Goal: Task Accomplishment & Management: Use online tool/utility

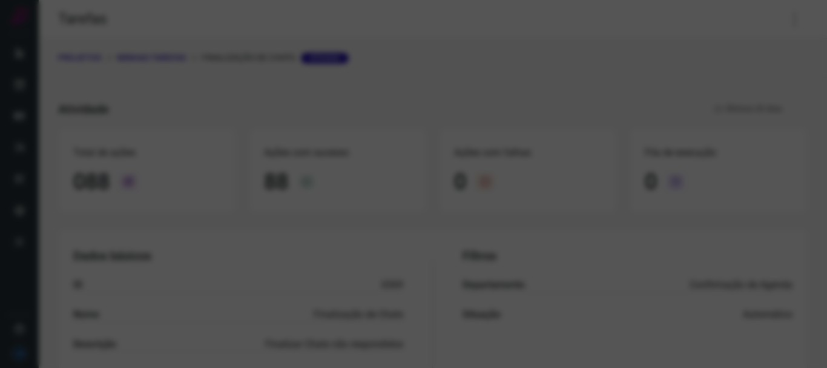
scroll to position [105, 0]
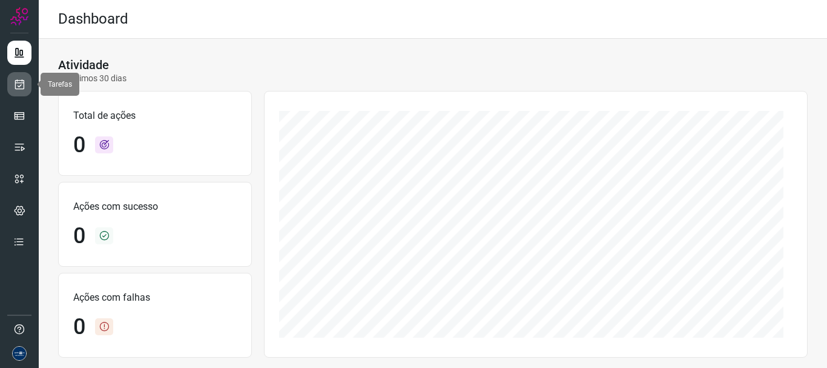
click at [22, 83] on icon at bounding box center [19, 84] width 13 height 12
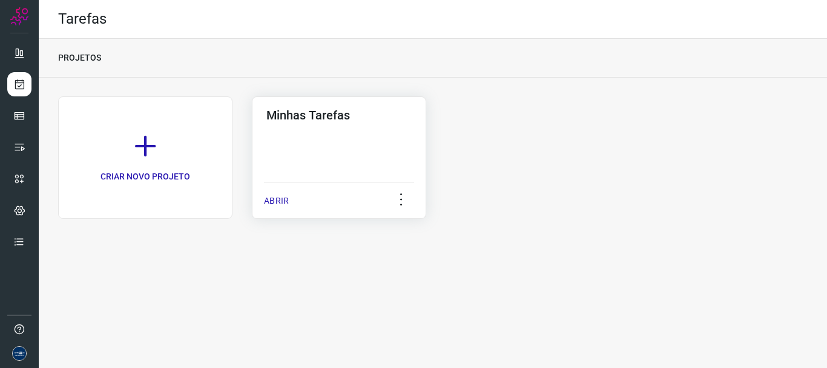
click at [283, 197] on p "ABRIR" at bounding box center [276, 200] width 25 height 13
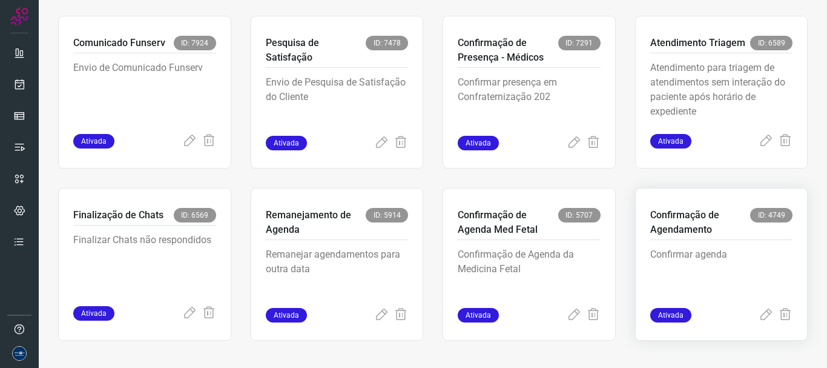
scroll to position [256, 0]
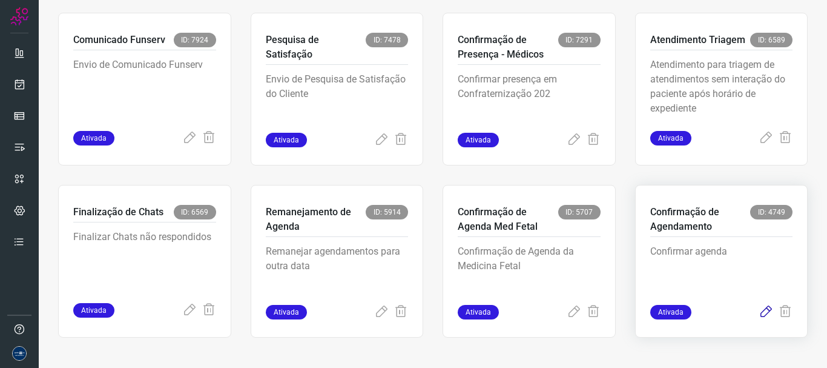
click at [759, 314] on icon at bounding box center [766, 312] width 15 height 15
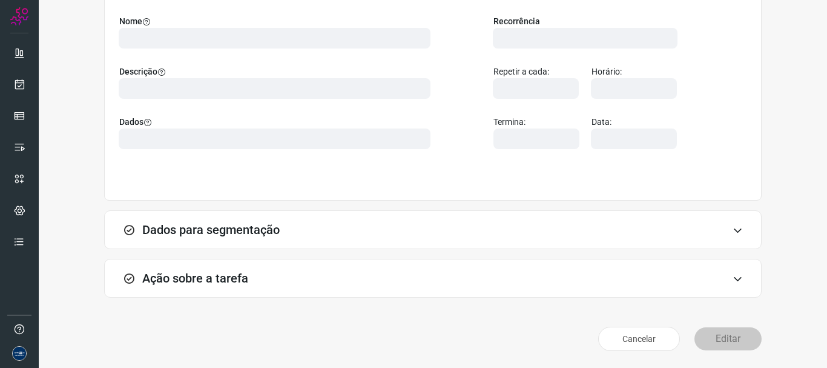
scroll to position [105, 0]
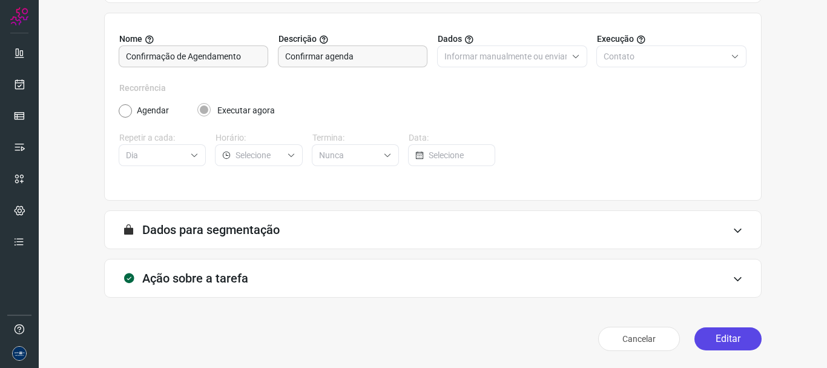
click at [722, 334] on button "Editar" at bounding box center [728, 338] width 67 height 23
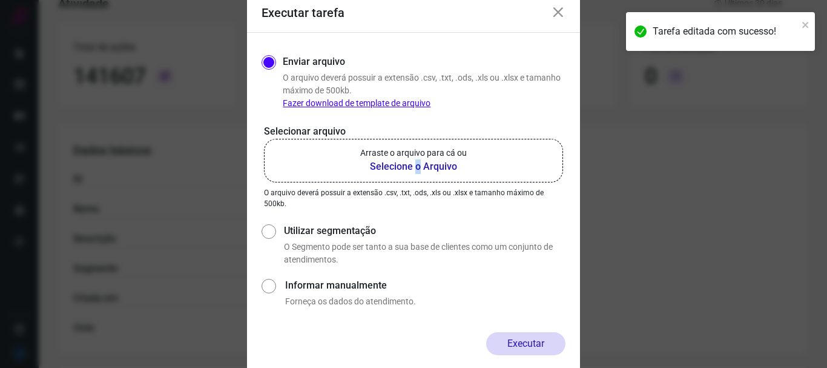
click at [418, 167] on b "Selecione o Arquivo" at bounding box center [413, 166] width 107 height 15
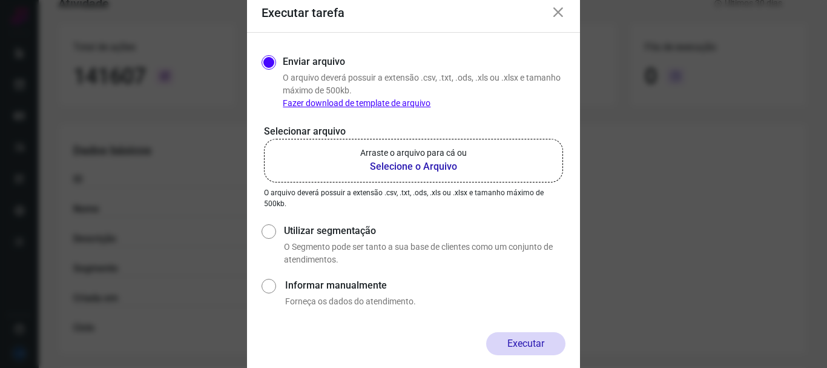
click at [426, 164] on b "Selecione o Arquivo" at bounding box center [413, 166] width 107 height 15
click at [0, 0] on input "Arraste o arquivo para cá ou Selecione o Arquivo" at bounding box center [0, 0] width 0 height 0
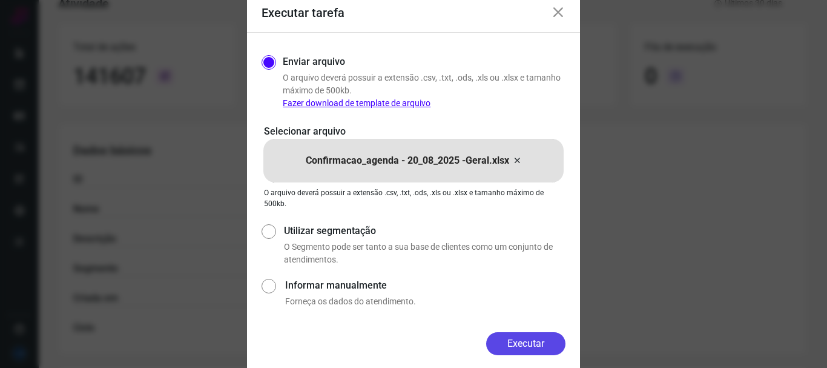
click at [512, 338] on button "Executar" at bounding box center [525, 343] width 79 height 23
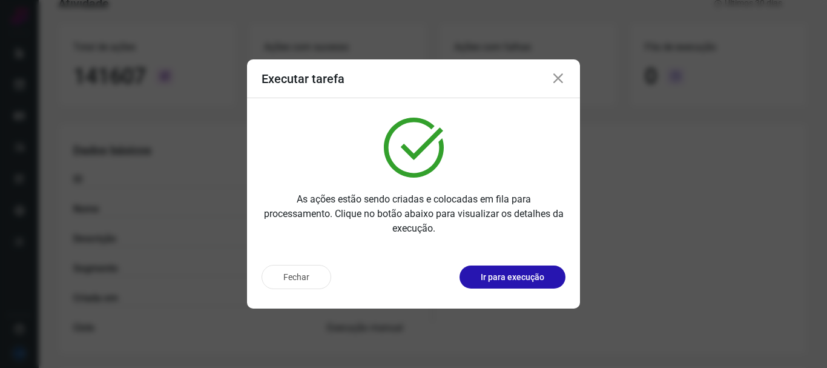
click at [561, 79] on icon at bounding box center [558, 78] width 15 height 15
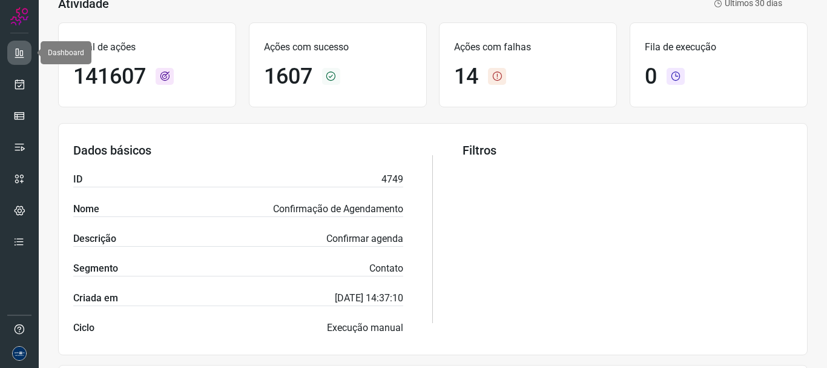
click at [15, 53] on icon at bounding box center [19, 53] width 12 height 12
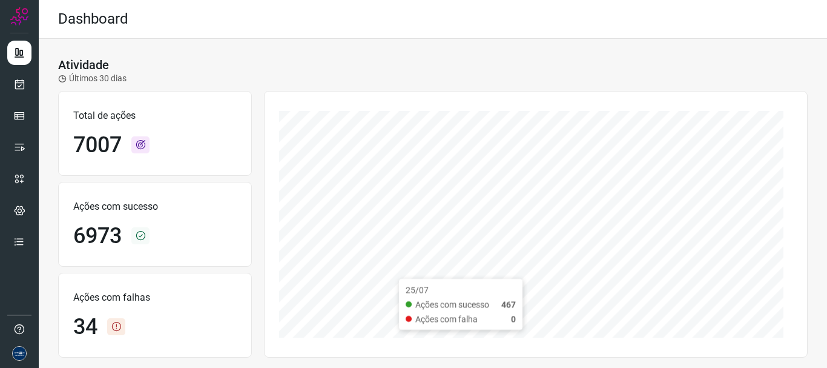
scroll to position [121, 0]
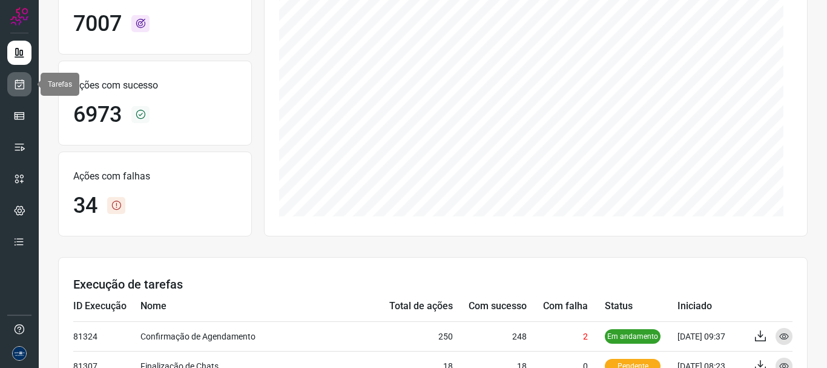
click at [8, 81] on link at bounding box center [19, 84] width 24 height 24
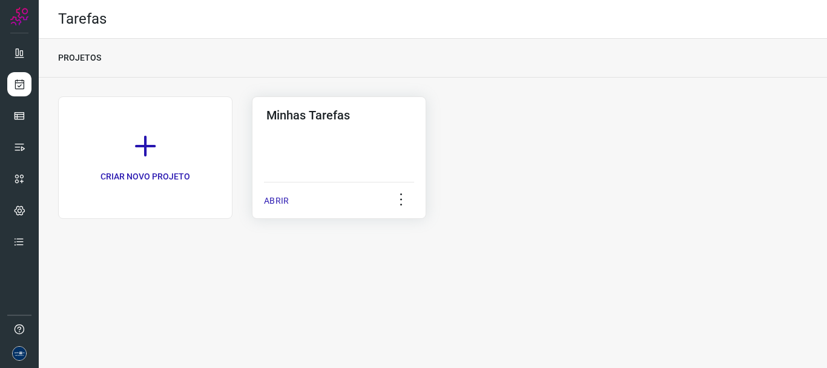
click at [279, 201] on p "ABRIR" at bounding box center [276, 200] width 25 height 13
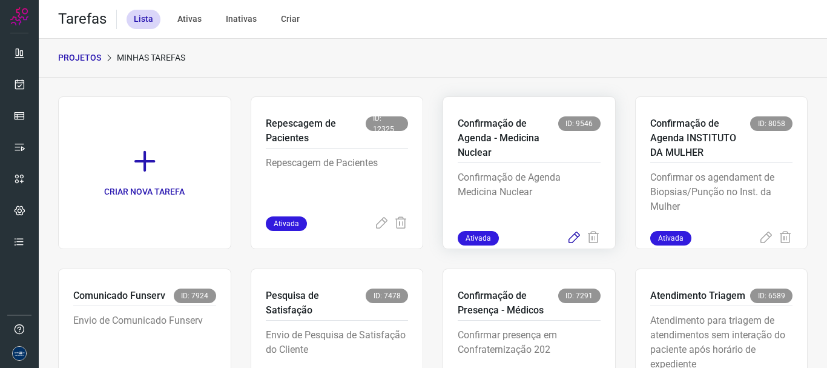
click at [567, 237] on icon at bounding box center [574, 238] width 15 height 15
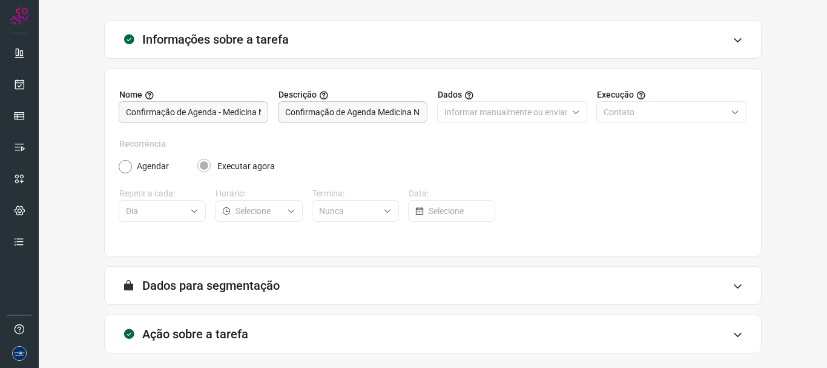
scroll to position [105, 0]
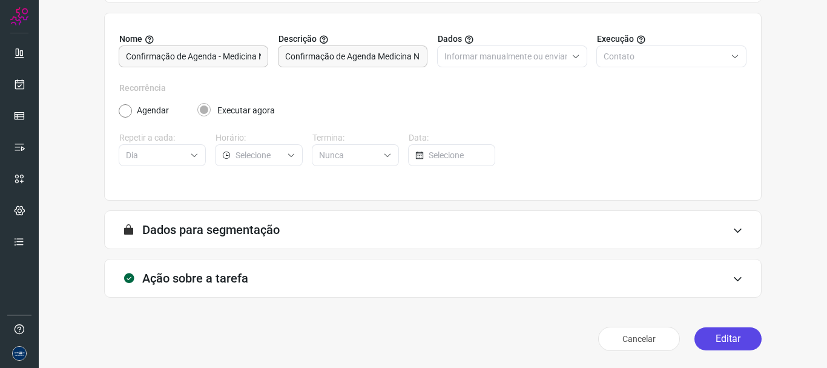
click at [713, 337] on button "Editar" at bounding box center [728, 338] width 67 height 23
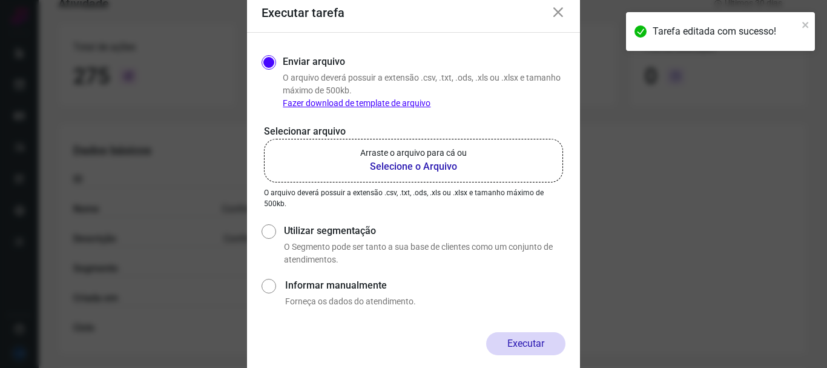
click at [419, 168] on b "Selecione o Arquivo" at bounding box center [413, 166] width 107 height 15
click at [0, 0] on input "Arraste o arquivo para cá ou Selecione o Arquivo" at bounding box center [0, 0] width 0 height 0
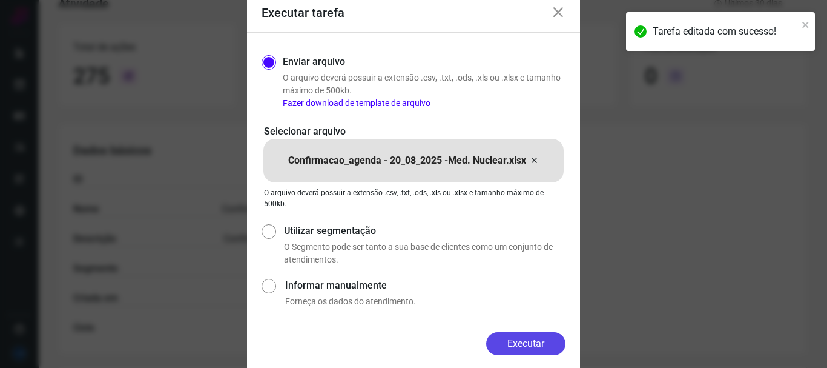
click at [528, 337] on button "Executar" at bounding box center [525, 343] width 79 height 23
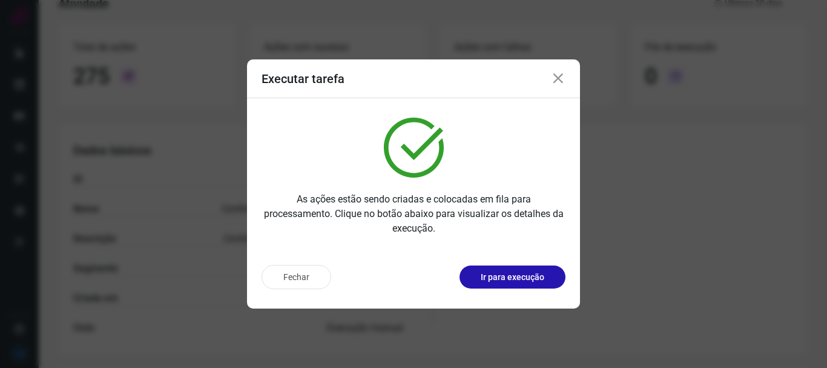
click at [560, 74] on icon at bounding box center [558, 78] width 15 height 15
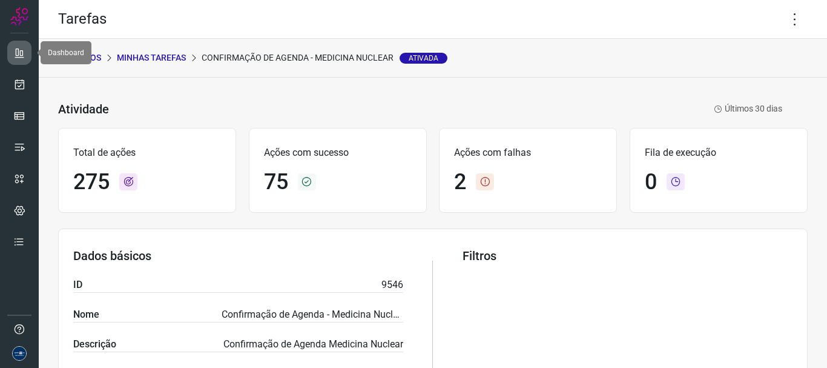
click at [20, 53] on icon at bounding box center [19, 53] width 12 height 12
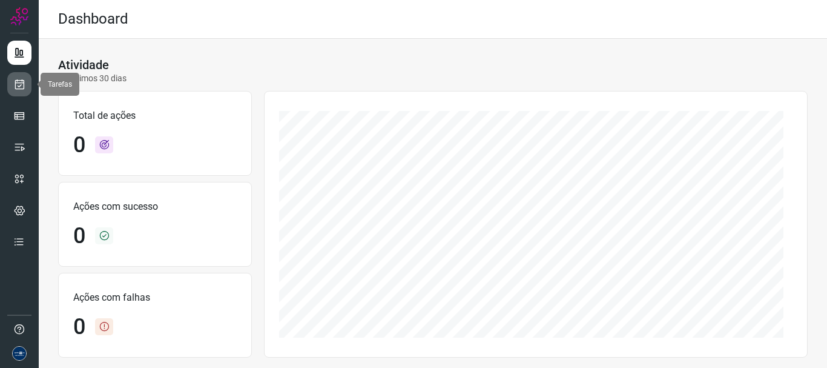
click at [15, 86] on icon at bounding box center [19, 84] width 13 height 12
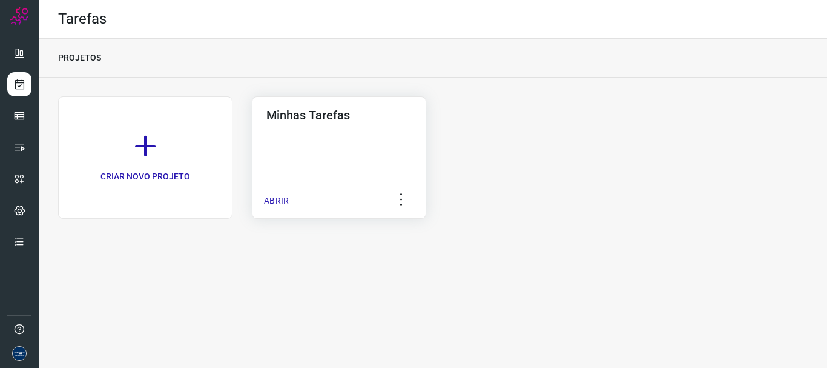
click at [272, 207] on p "ABRIR" at bounding box center [276, 200] width 25 height 13
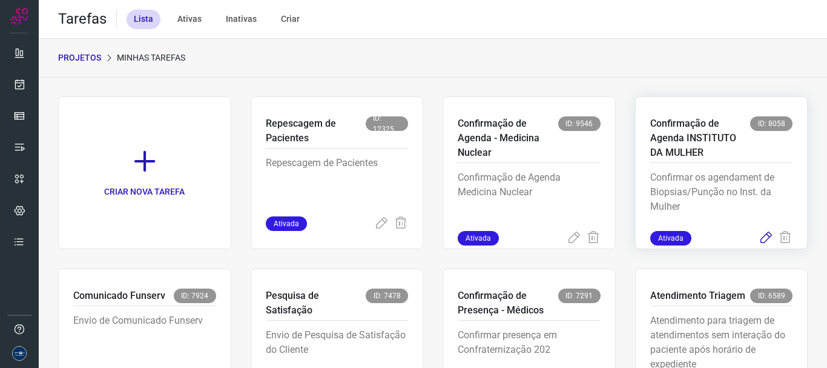
click at [759, 242] on icon at bounding box center [766, 238] width 15 height 15
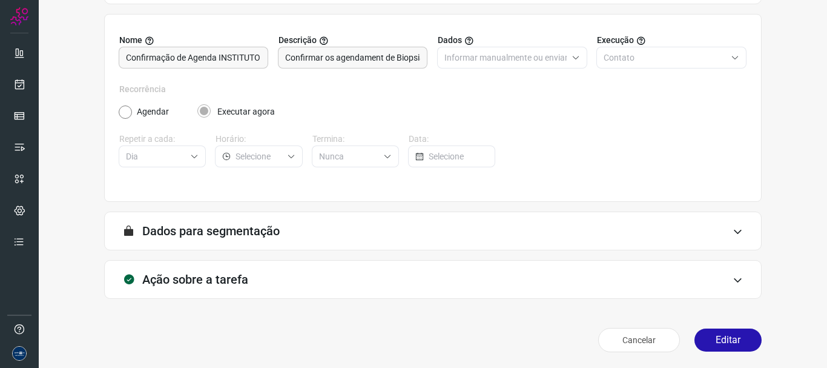
scroll to position [105, 0]
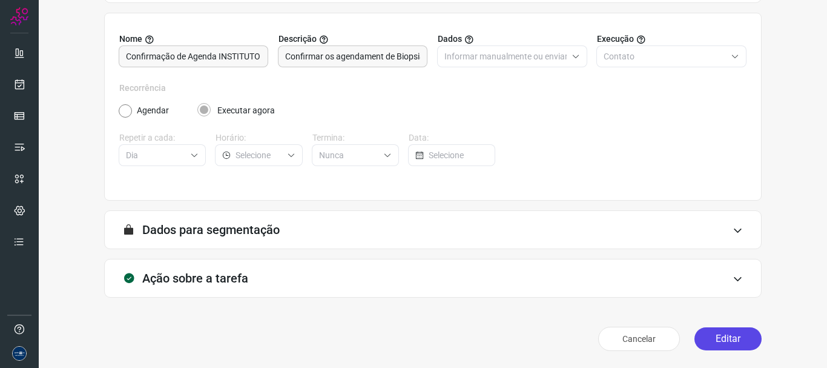
click at [700, 334] on button "Editar" at bounding box center [728, 338] width 67 height 23
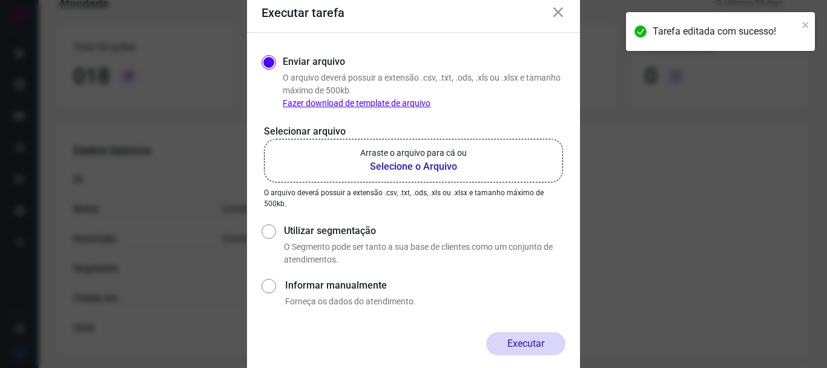
click at [483, 166] on label "Arraste o arquivo para cá ou Selecione o Arquivo" at bounding box center [413, 161] width 299 height 44
click at [0, 0] on input "Arraste o arquivo para cá ou Selecione o Arquivo" at bounding box center [0, 0] width 0 height 0
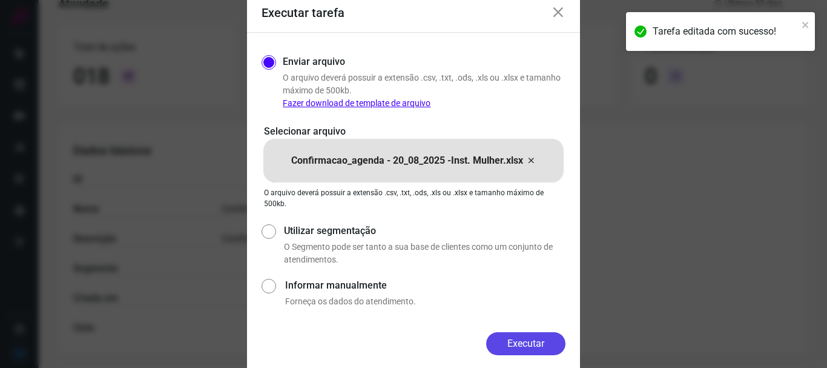
click at [541, 336] on button "Executar" at bounding box center [525, 343] width 79 height 23
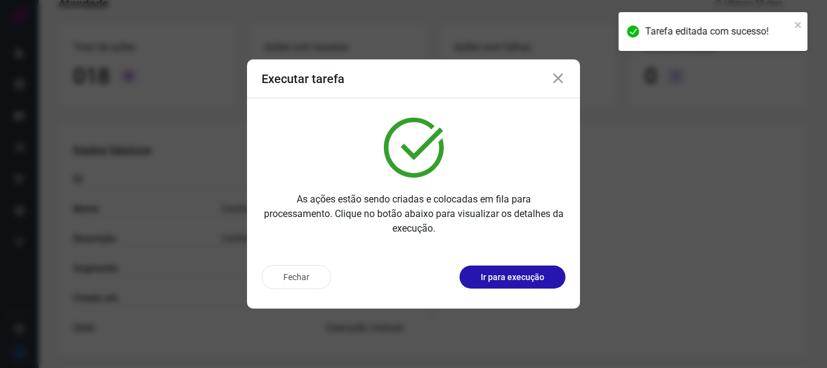
click at [554, 78] on icon at bounding box center [558, 78] width 15 height 15
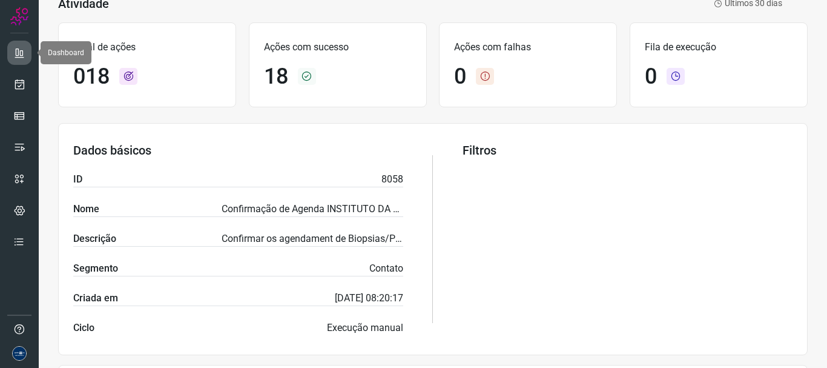
click at [21, 53] on icon at bounding box center [19, 53] width 12 height 12
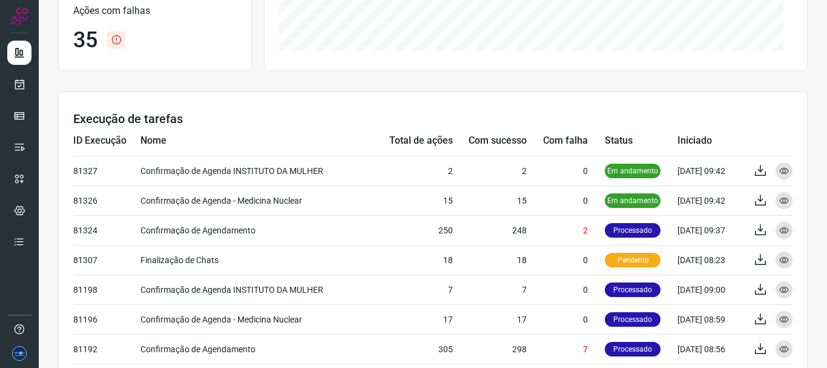
scroll to position [287, 0]
